Goal: Contribute content

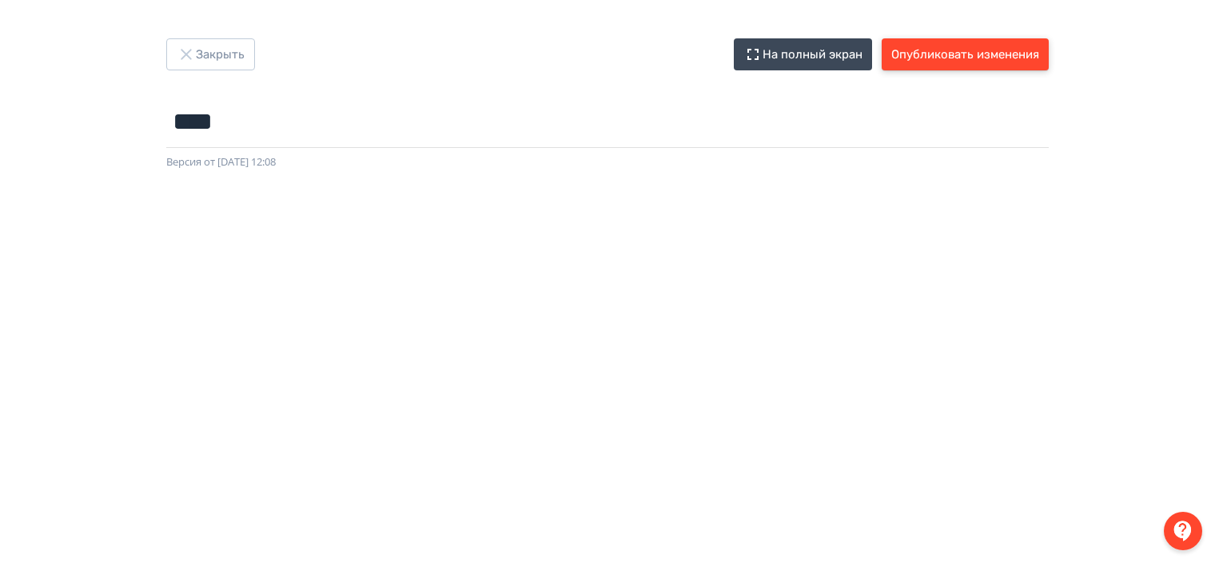
click at [935, 61] on button "Опубликовать изменения" at bounding box center [965, 54] width 167 height 32
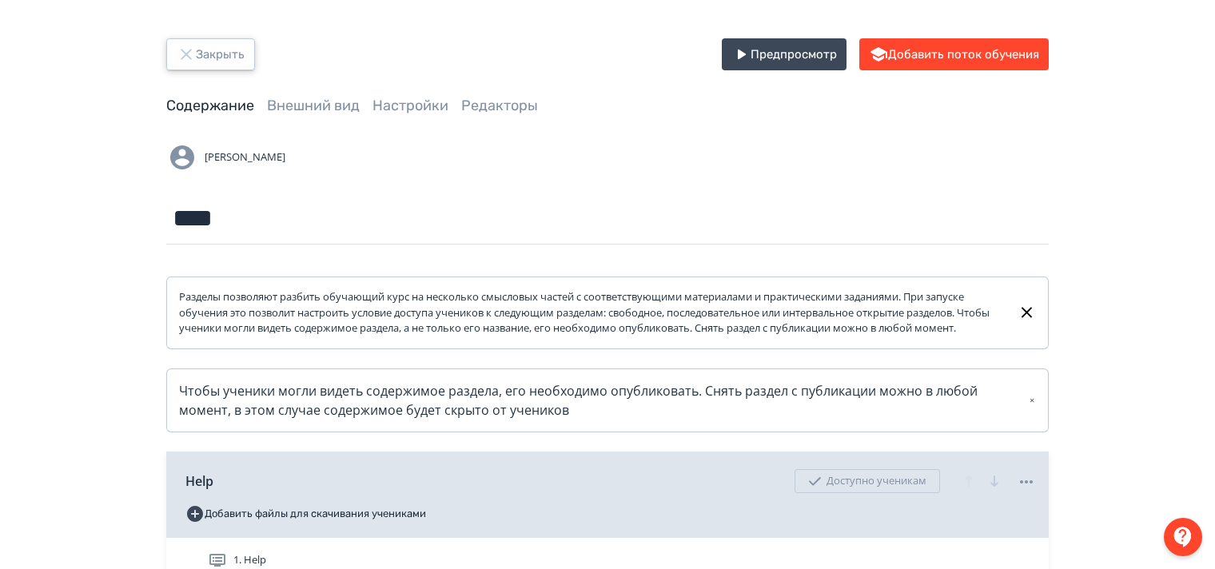
click at [182, 50] on icon "button" at bounding box center [186, 54] width 10 height 10
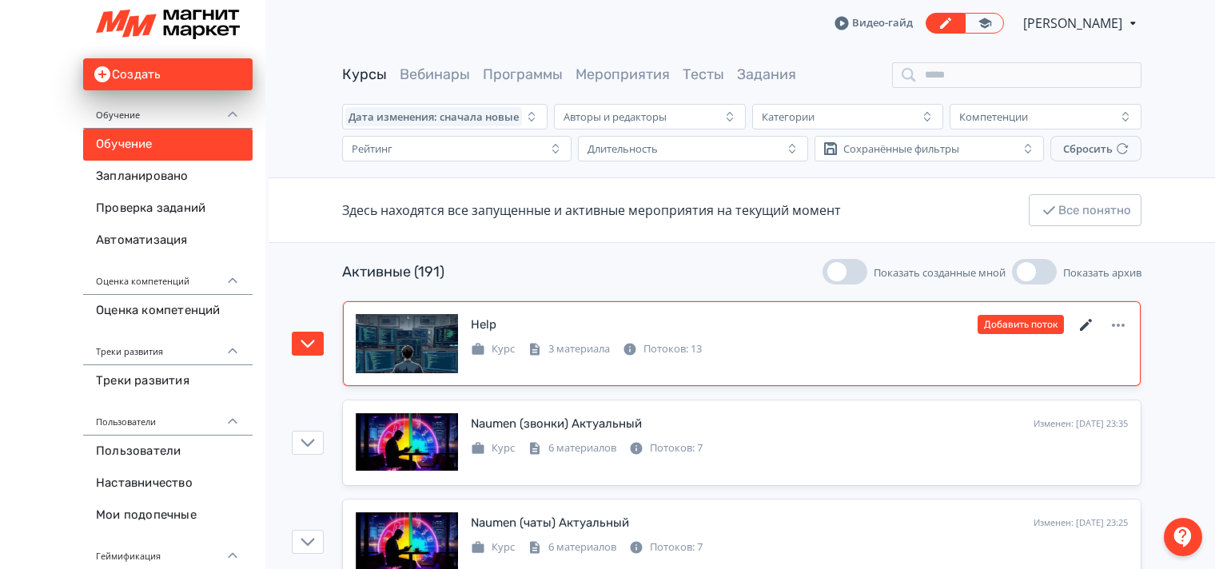
click at [1085, 321] on icon at bounding box center [1086, 325] width 19 height 19
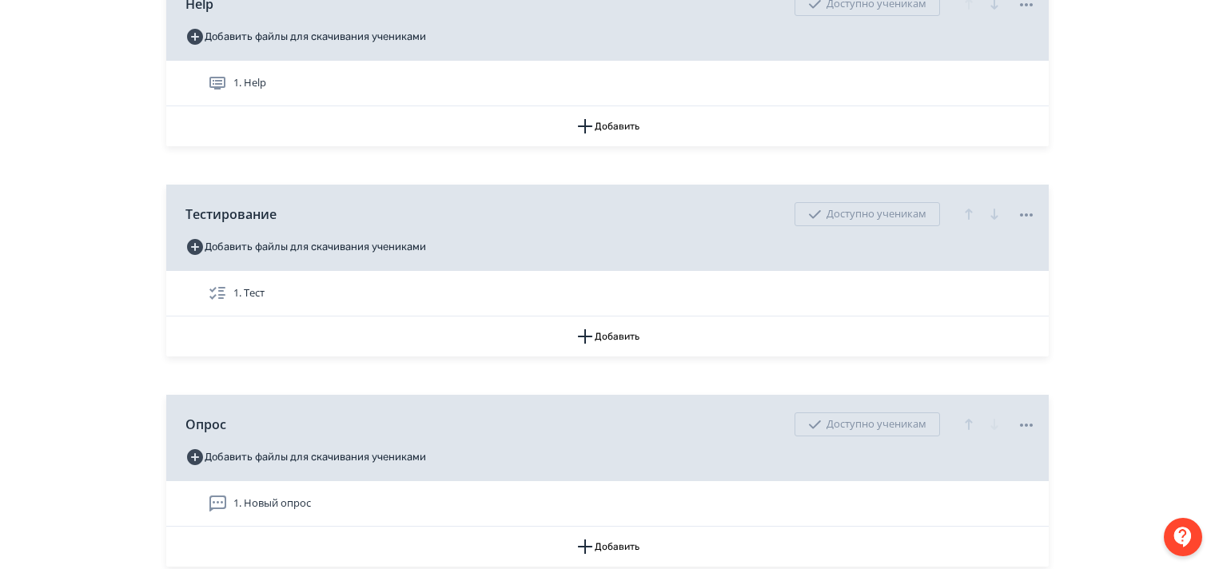
scroll to position [560, 0]
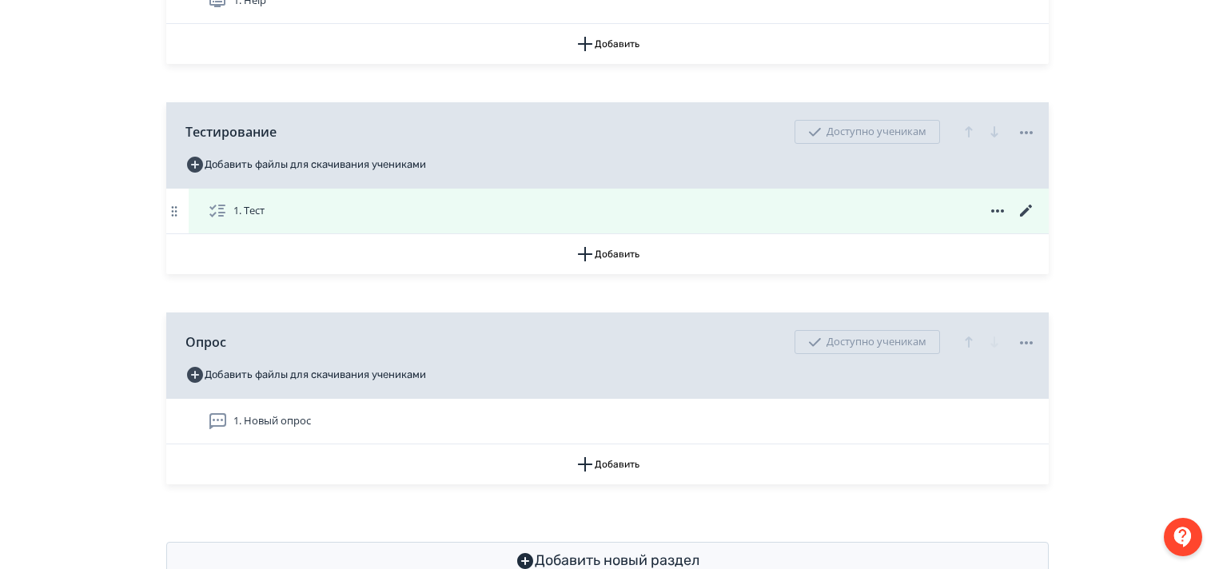
click at [1026, 217] on icon at bounding box center [1026, 211] width 12 height 12
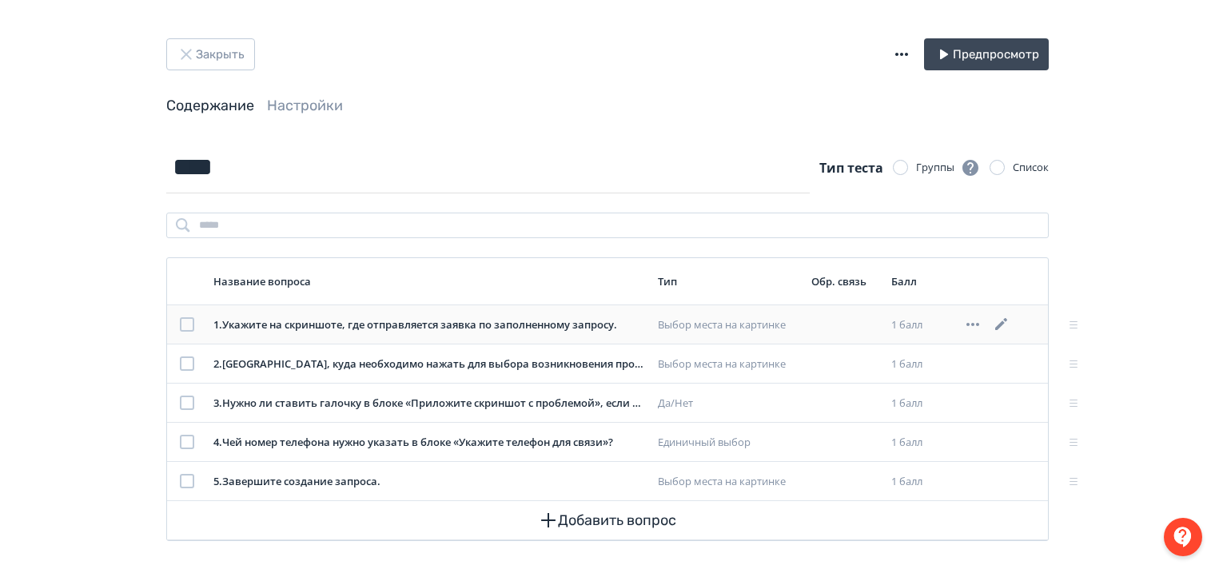
click at [1002, 320] on icon at bounding box center [1001, 324] width 19 height 19
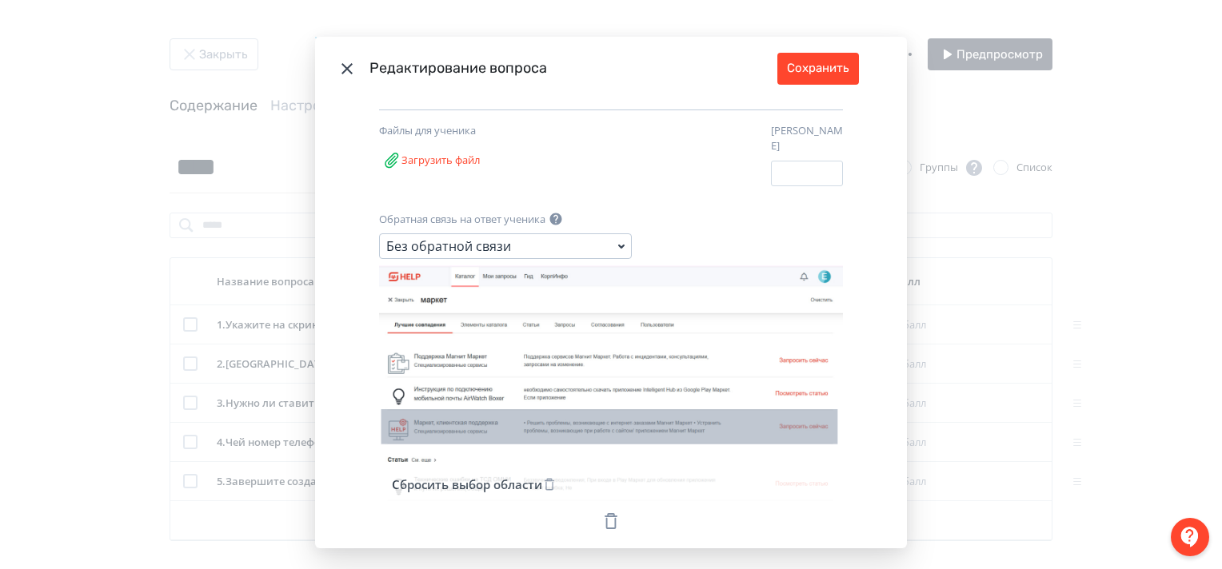
scroll to position [297, 0]
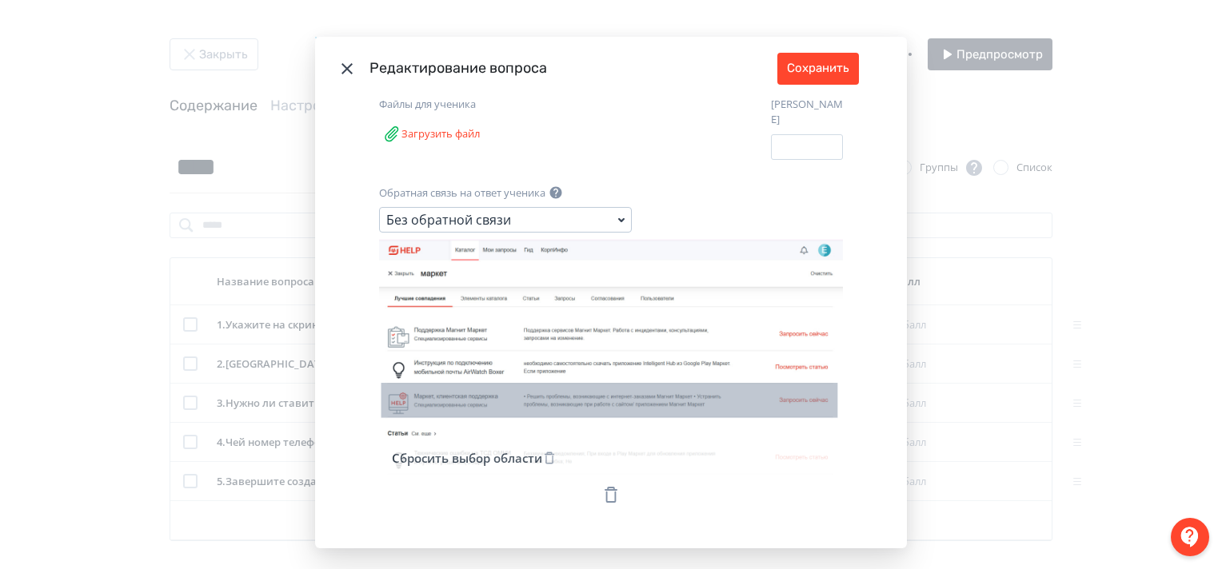
click at [345, 67] on icon "Modal" at bounding box center [346, 68] width 11 height 11
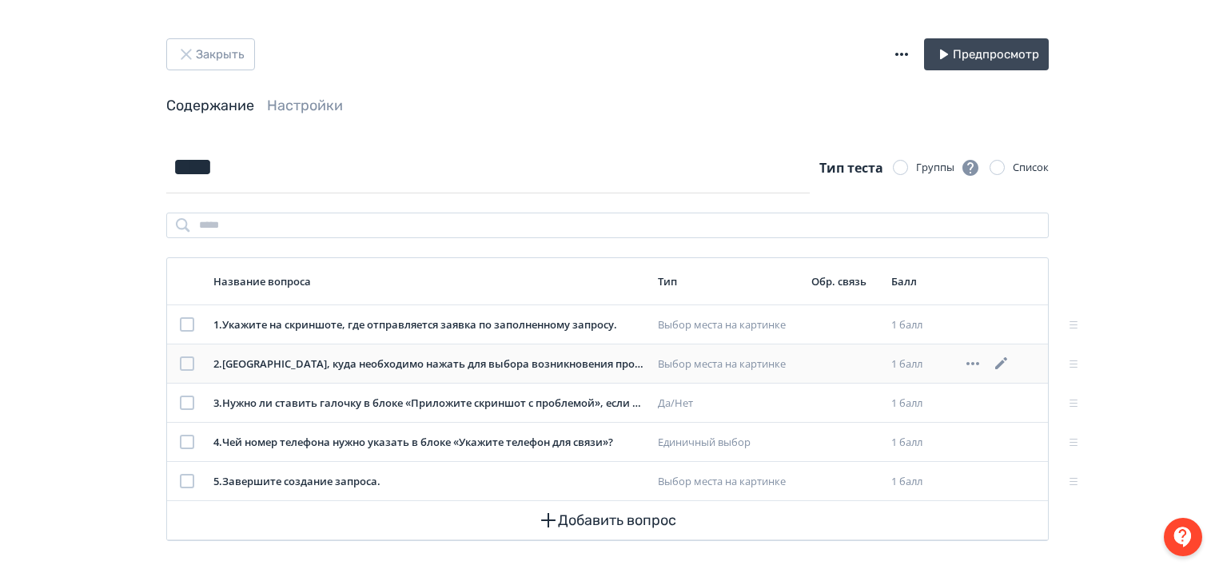
click at [999, 361] on icon at bounding box center [1001, 363] width 19 height 19
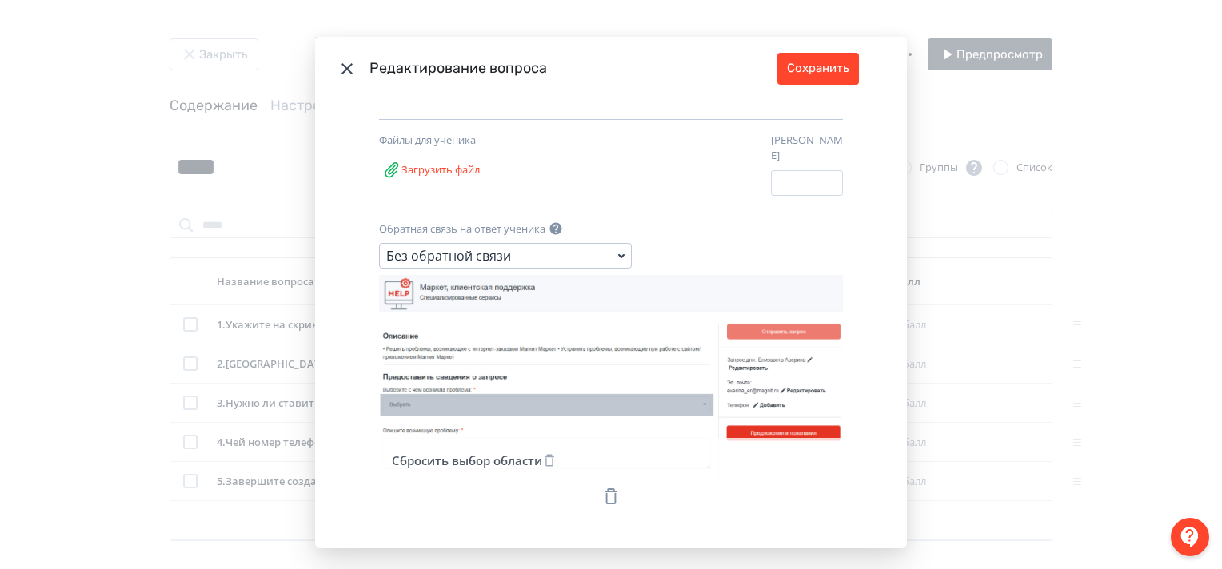
scroll to position [263, 0]
click at [601, 484] on icon "Modal" at bounding box center [610, 493] width 19 height 19
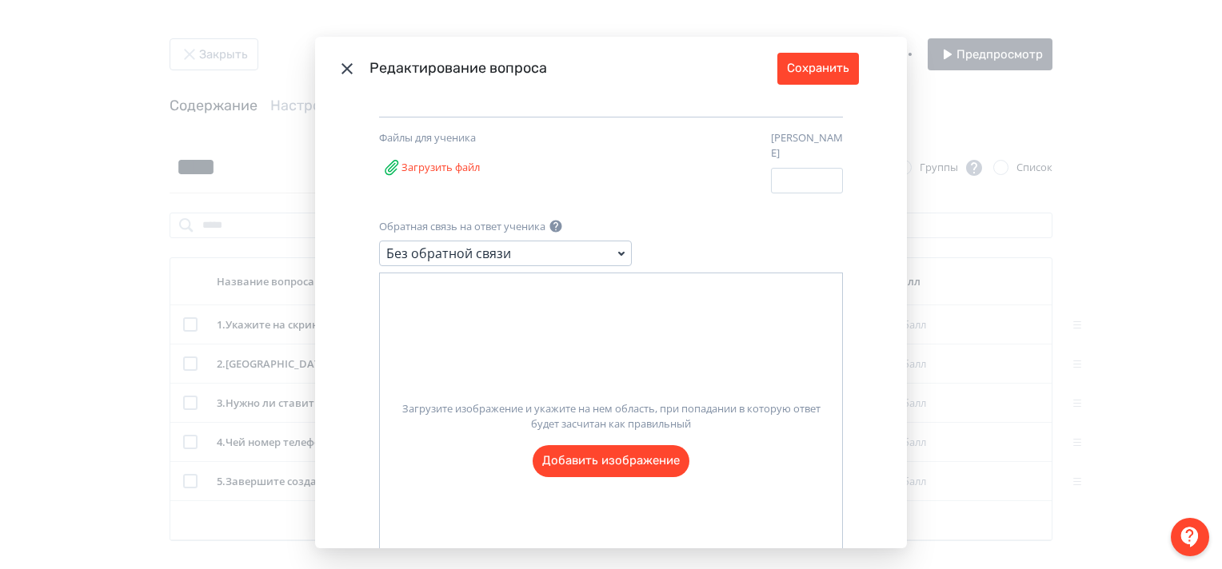
click at [617, 449] on label "Загрузите изображение и укажите на нем область, при попадании в которую ответ б…" at bounding box center [611, 433] width 462 height 89
click at [0, 0] on input "Загрузите изображение и укажите на нем область, при попадании в которую ответ б…" at bounding box center [0, 0] width 0 height 0
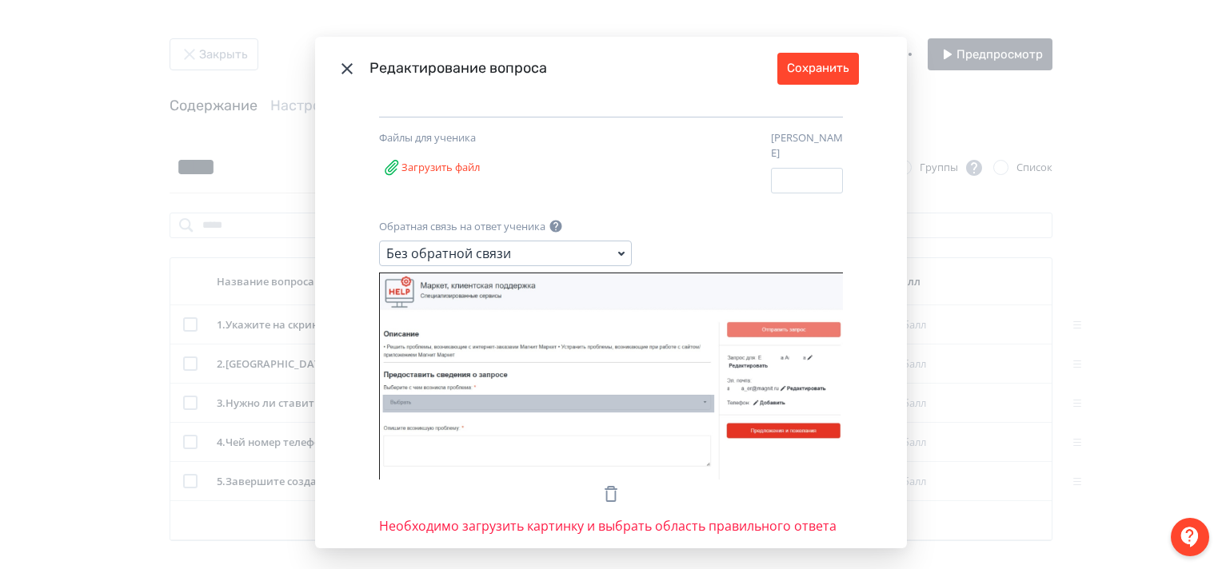
drag, startPoint x: 379, startPoint y: 383, endPoint x: 707, endPoint y: 401, distance: 328.3
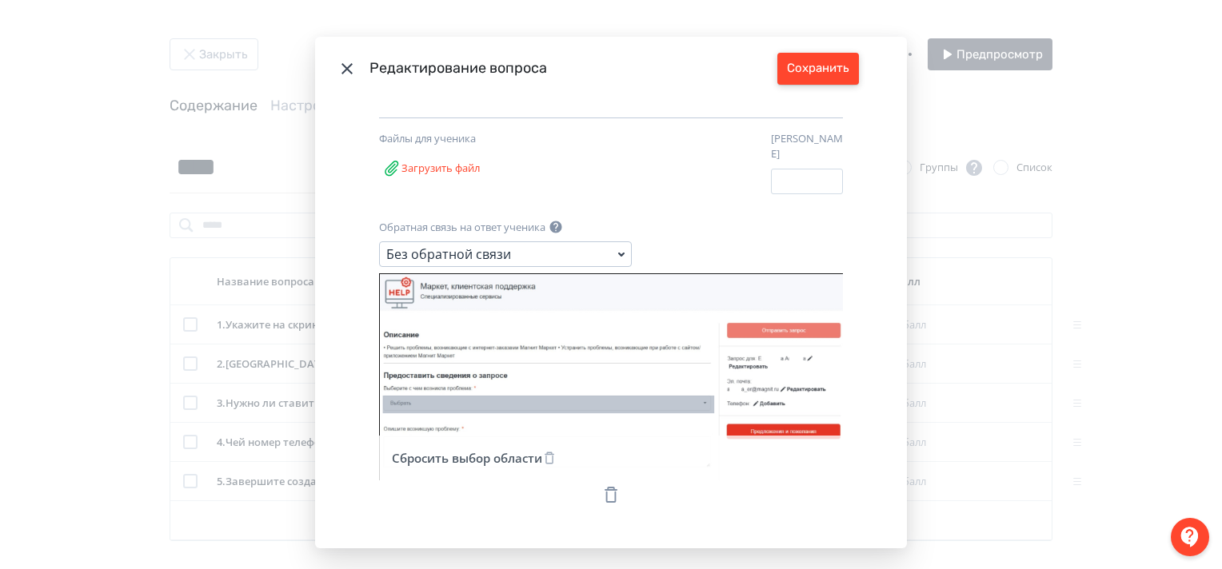
click at [805, 62] on button "Сохранить" at bounding box center [818, 69] width 82 height 32
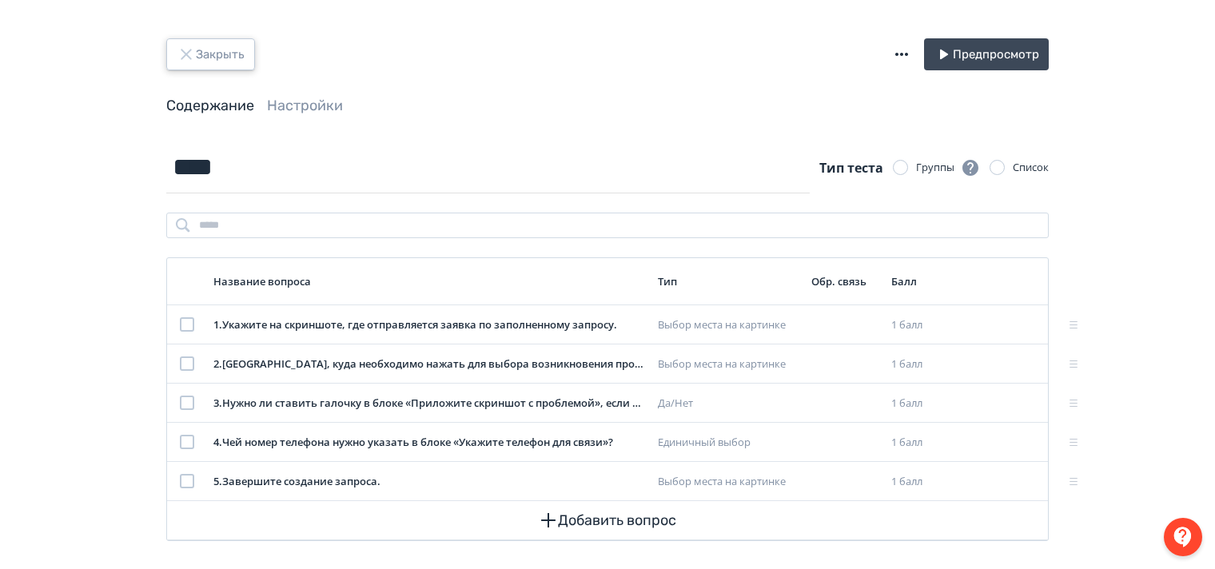
click at [185, 51] on icon "button" at bounding box center [186, 54] width 19 height 19
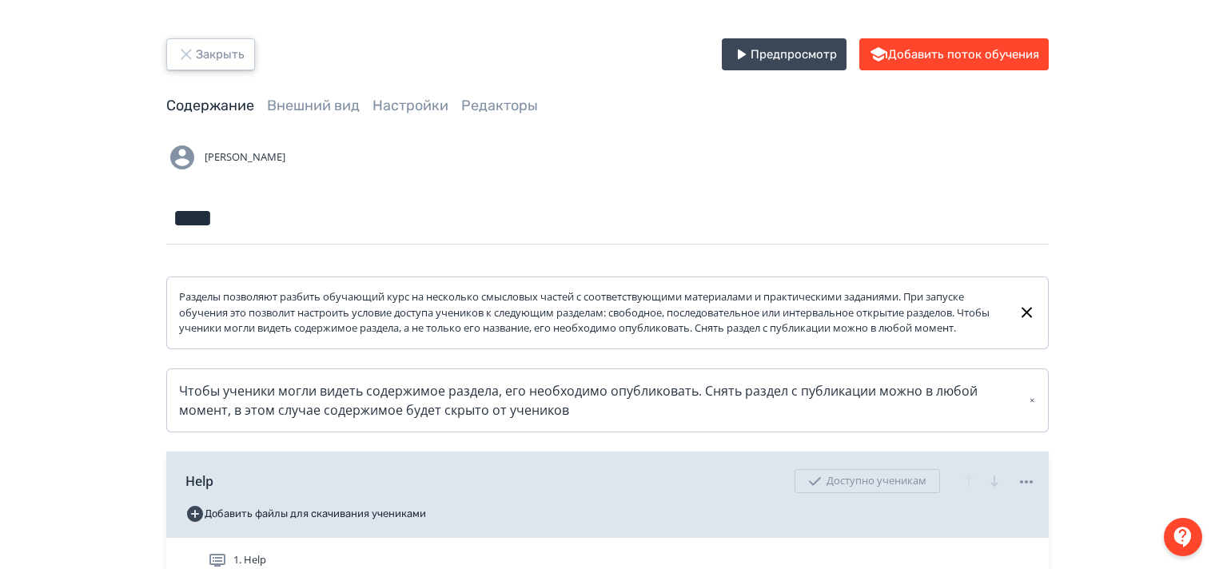
click at [185, 52] on icon "button" at bounding box center [186, 54] width 19 height 19
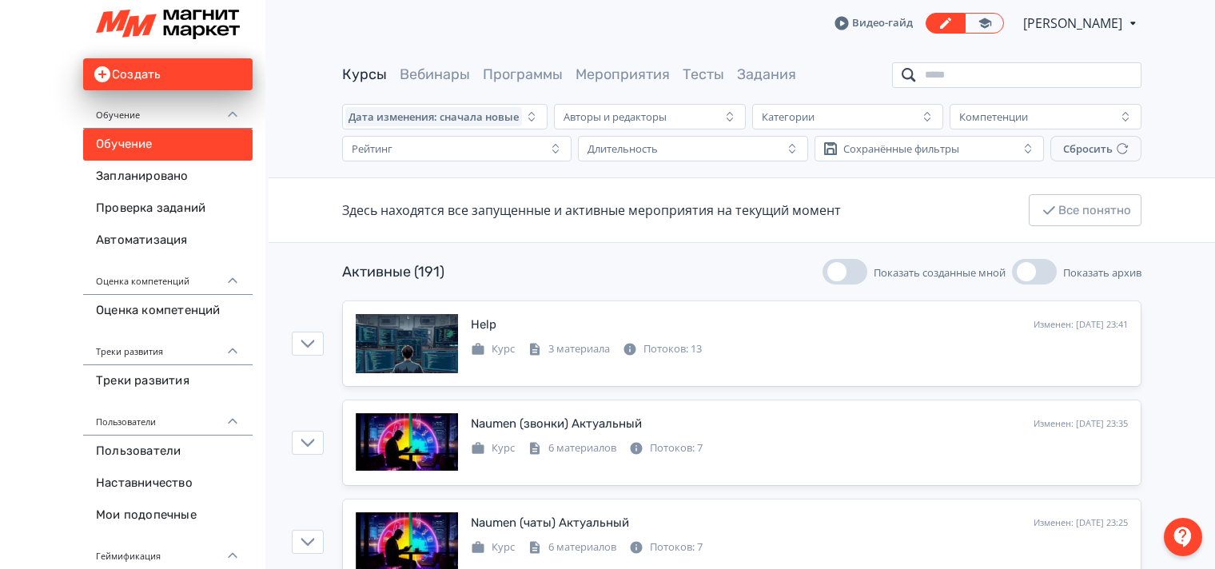
click at [1003, 76] on input "search" at bounding box center [1016, 75] width 249 height 26
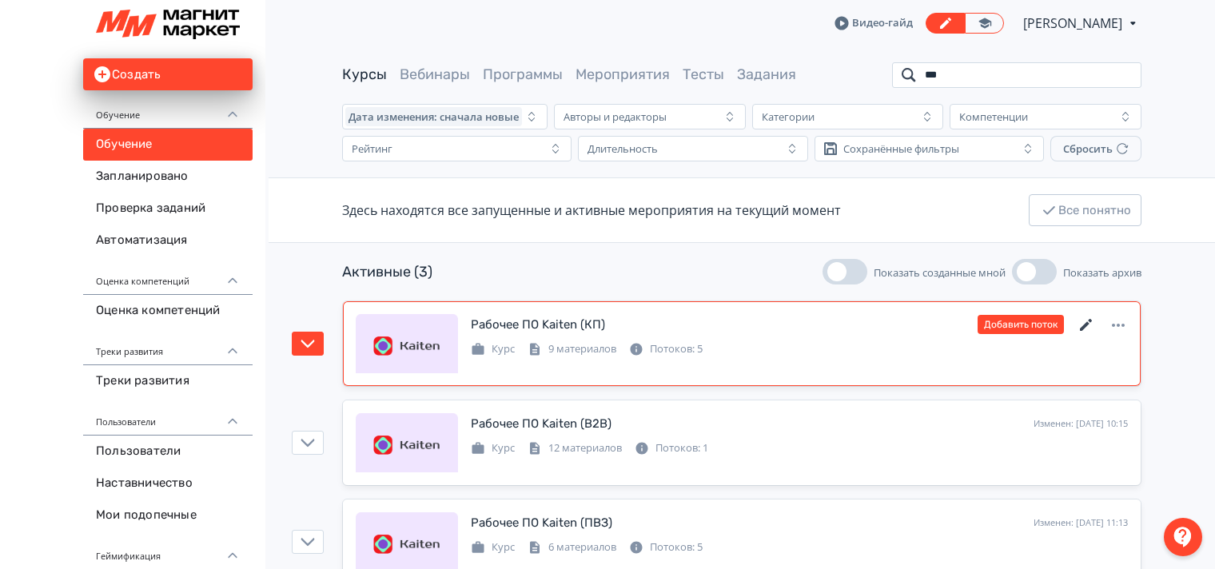
type input "***"
click at [1087, 326] on icon at bounding box center [1086, 325] width 19 height 19
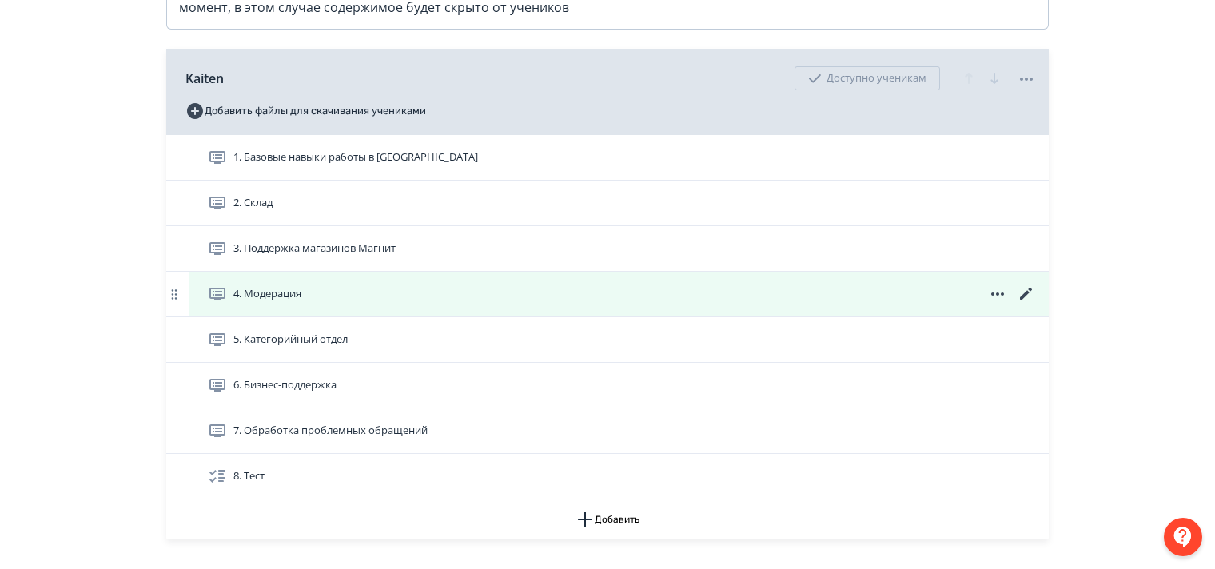
scroll to position [400, 0]
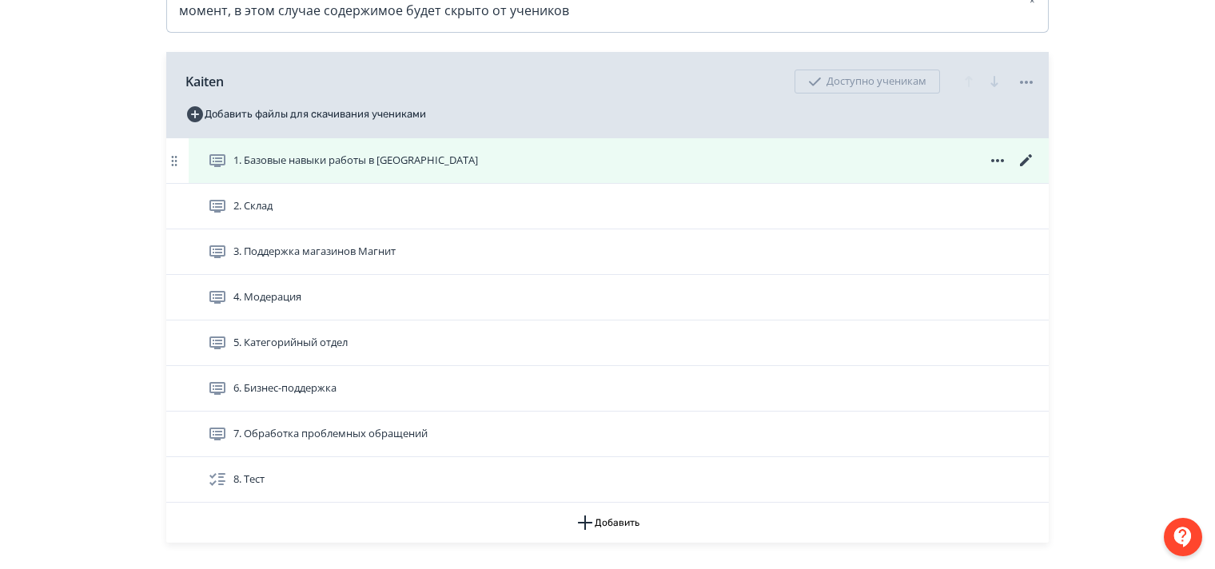
click at [1026, 166] on icon at bounding box center [1026, 160] width 12 height 12
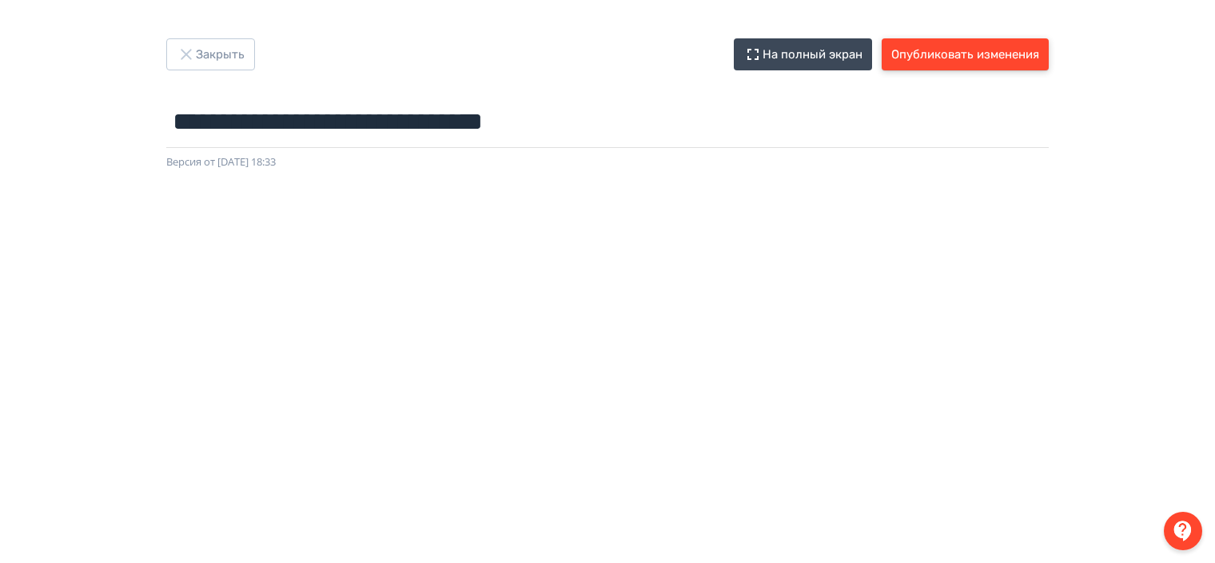
click at [927, 64] on button "Опубликовать изменения" at bounding box center [965, 54] width 167 height 32
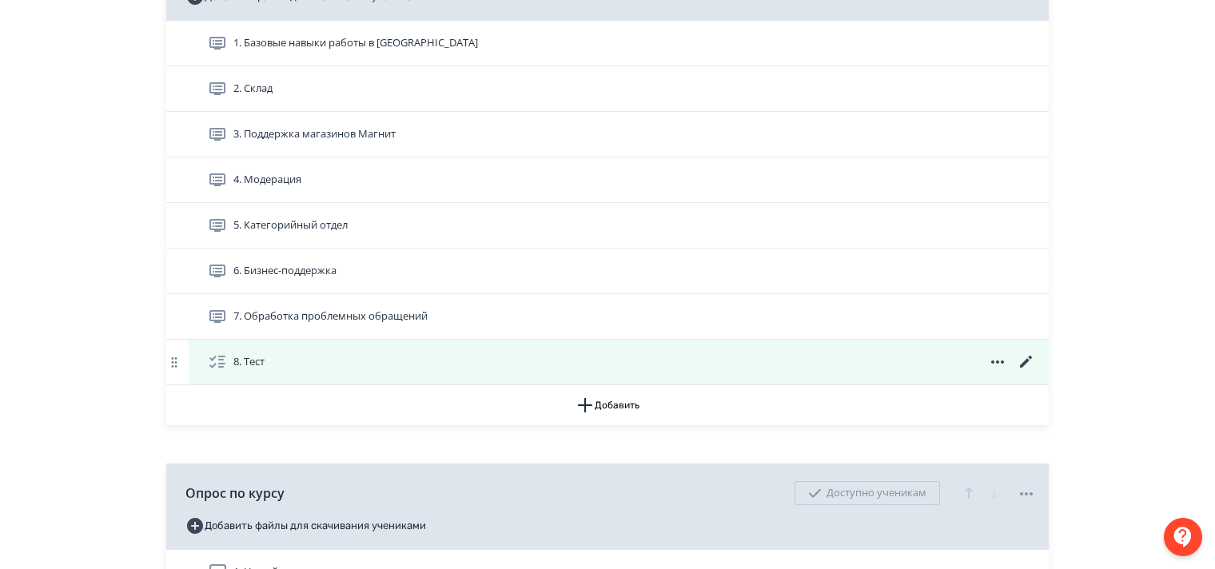
scroll to position [480, 0]
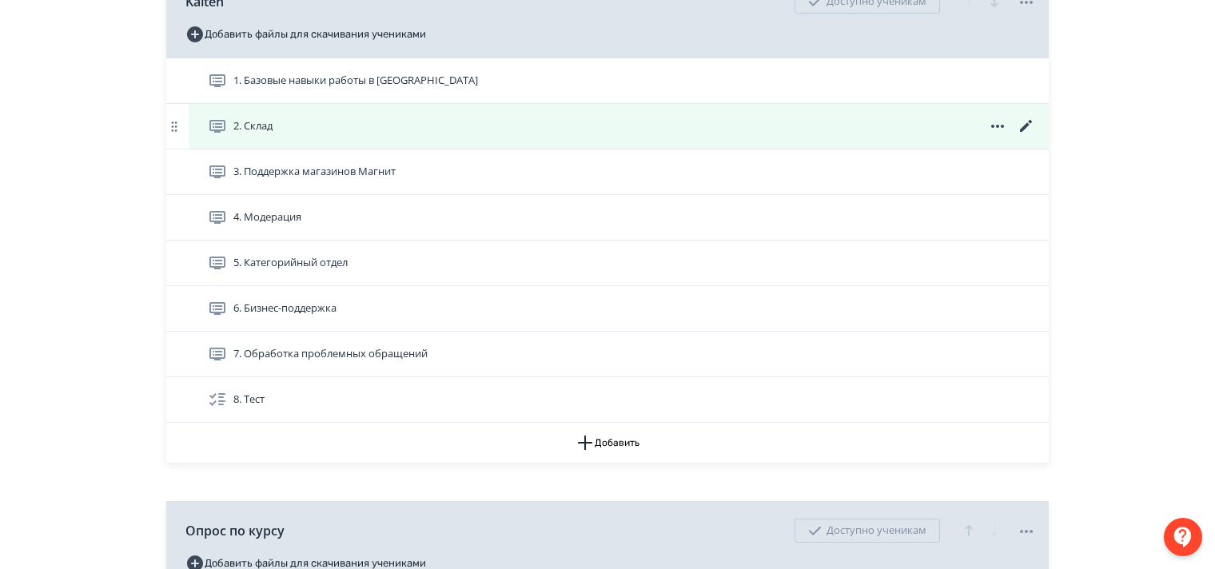
click at [1022, 132] on icon at bounding box center [1026, 126] width 12 height 12
